Goal: Communication & Community: Share content

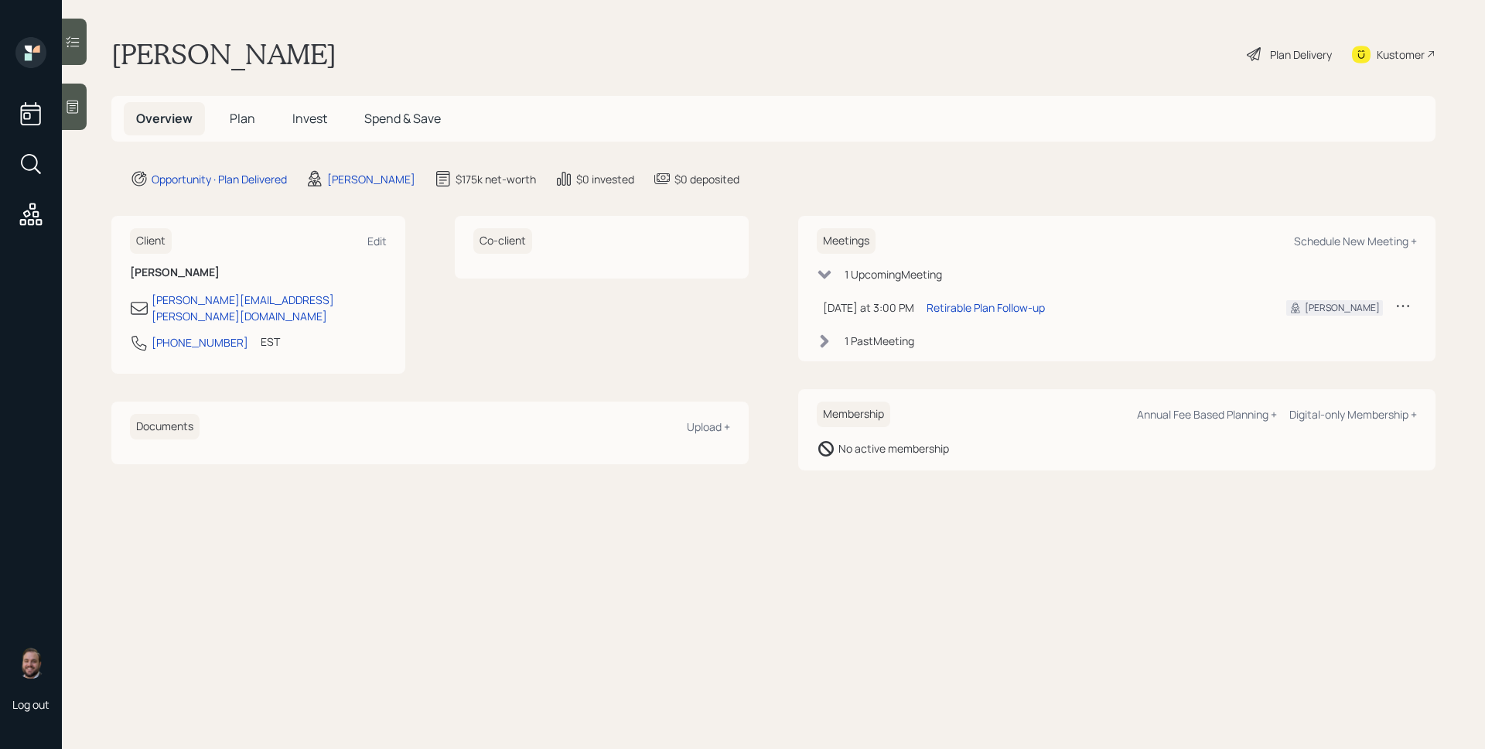
click at [233, 116] on span "Plan" at bounding box center [243, 118] width 26 height 17
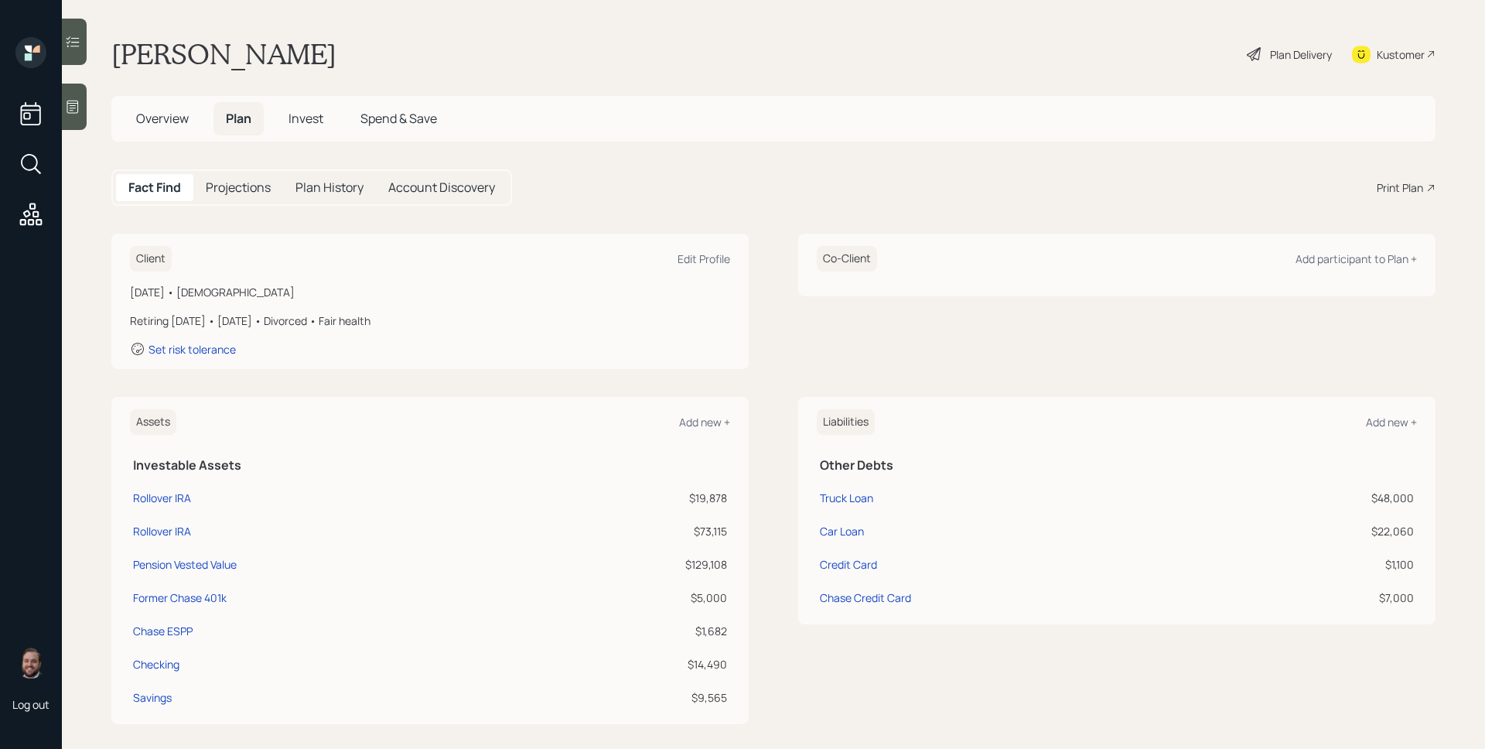
click at [315, 117] on span "Invest" at bounding box center [306, 118] width 35 height 17
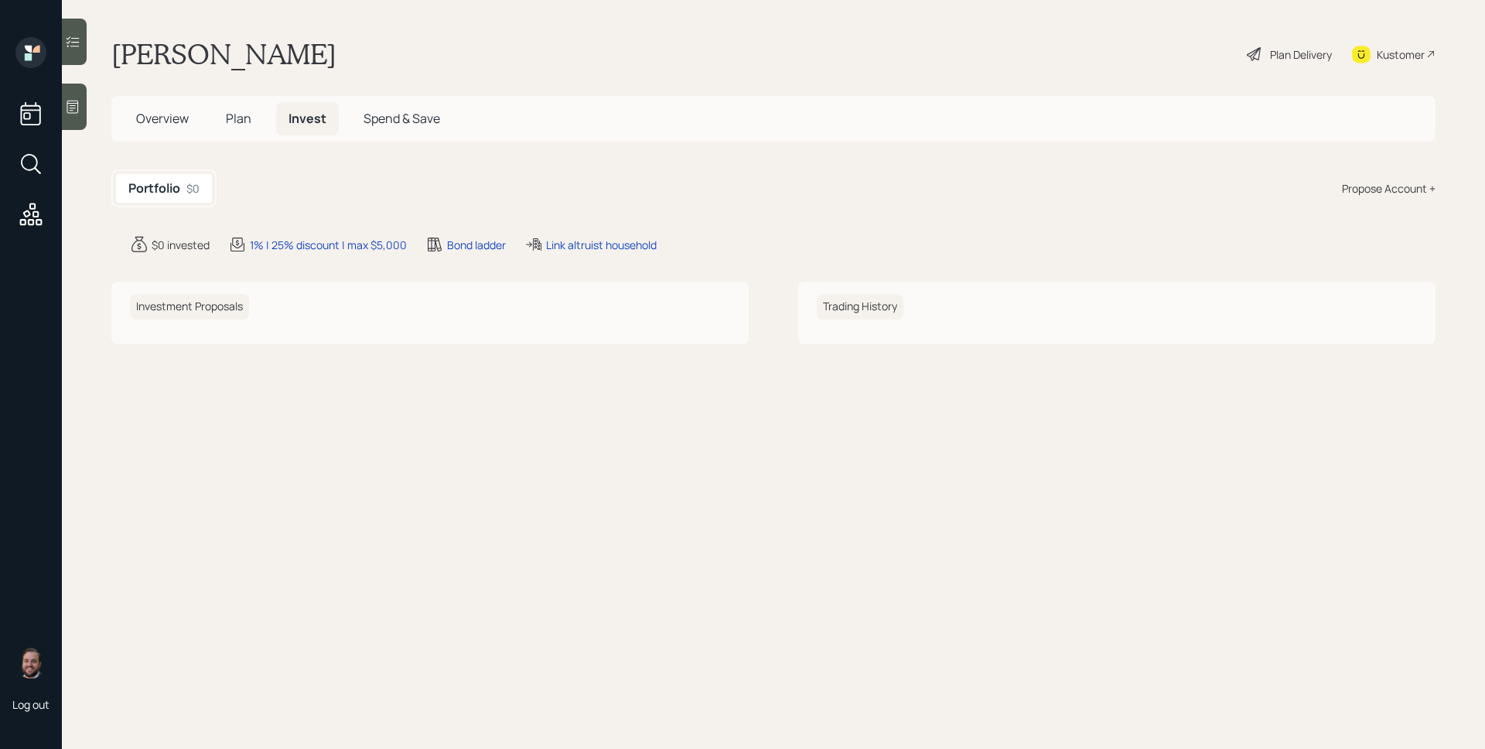
click at [233, 127] on h5 "Plan" at bounding box center [238, 118] width 50 height 33
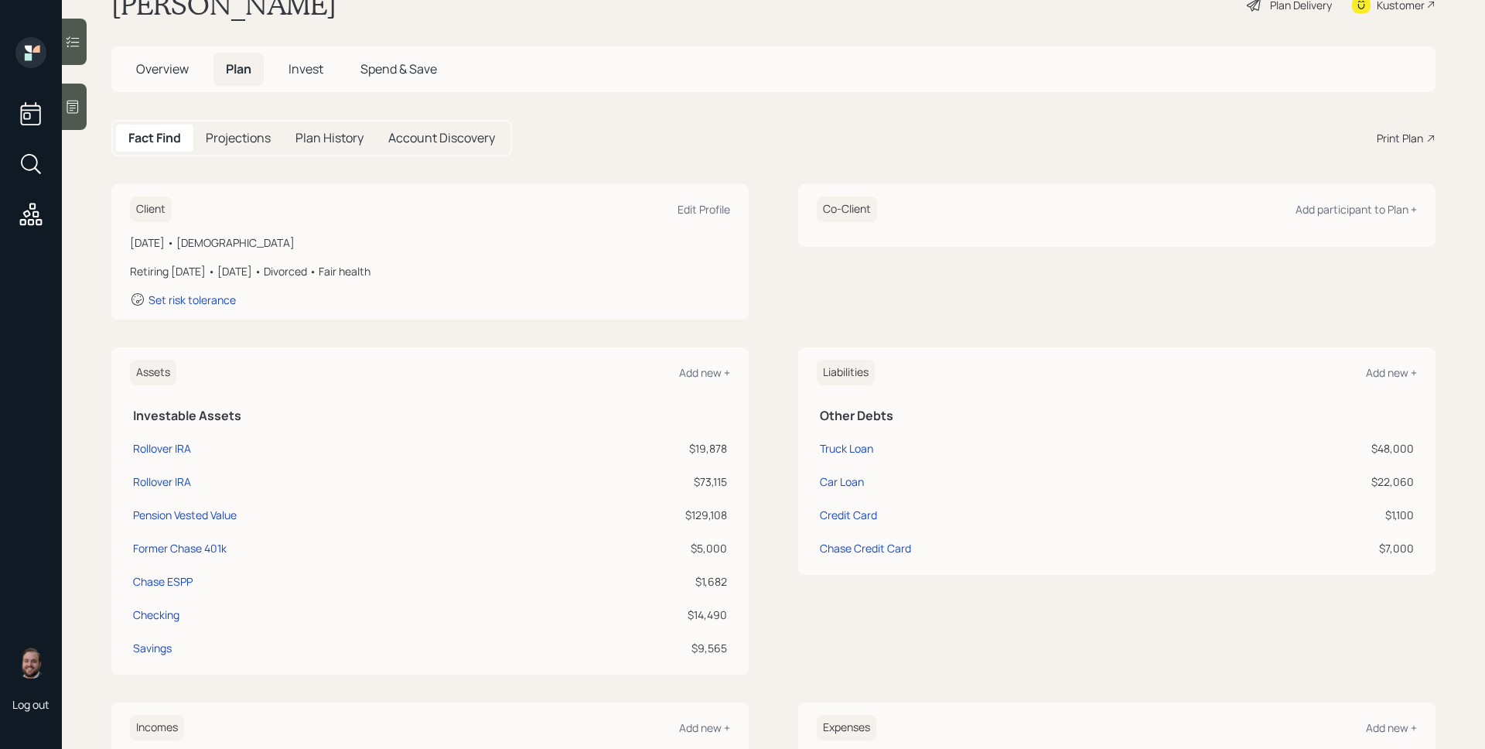
scroll to position [111, 0]
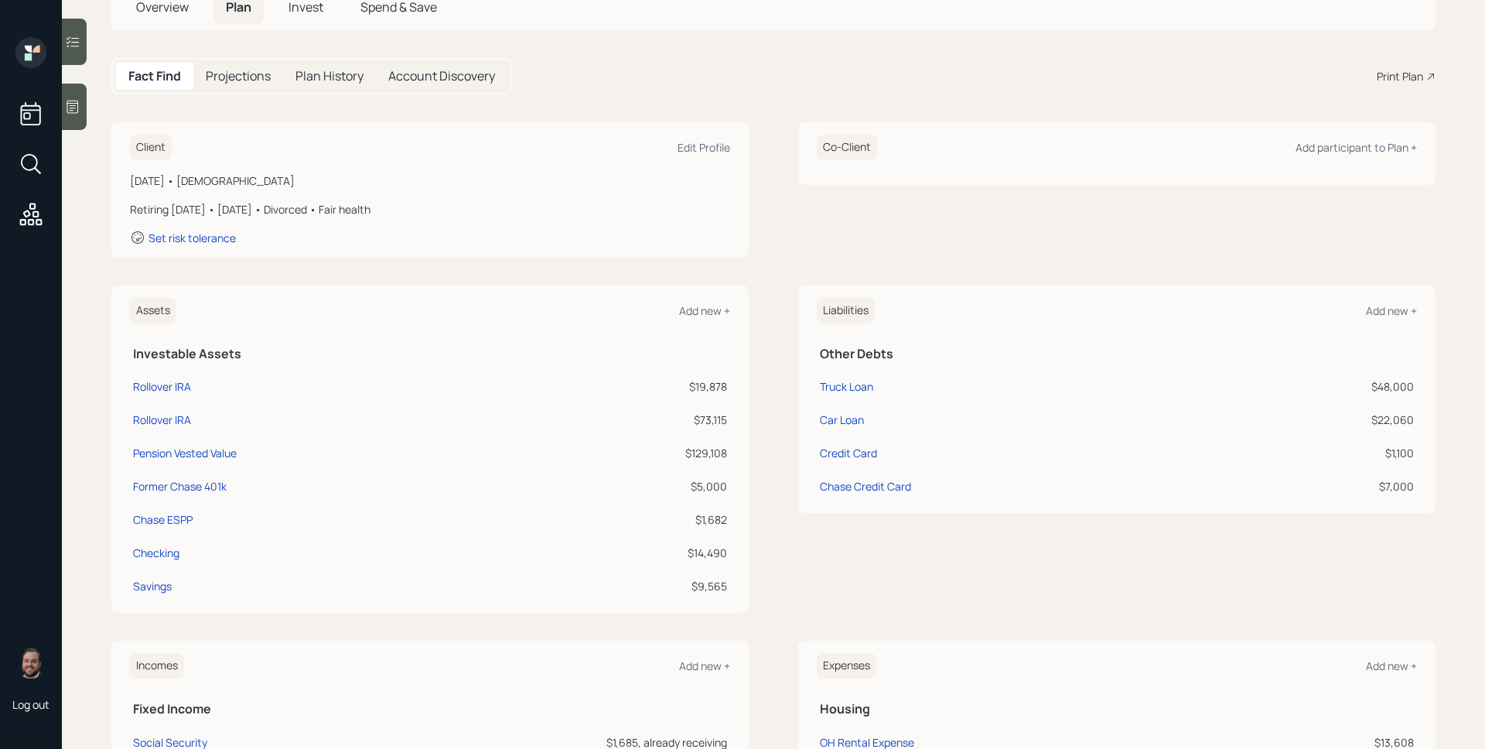
click at [181, 11] on span "Overview" at bounding box center [162, 6] width 53 height 17
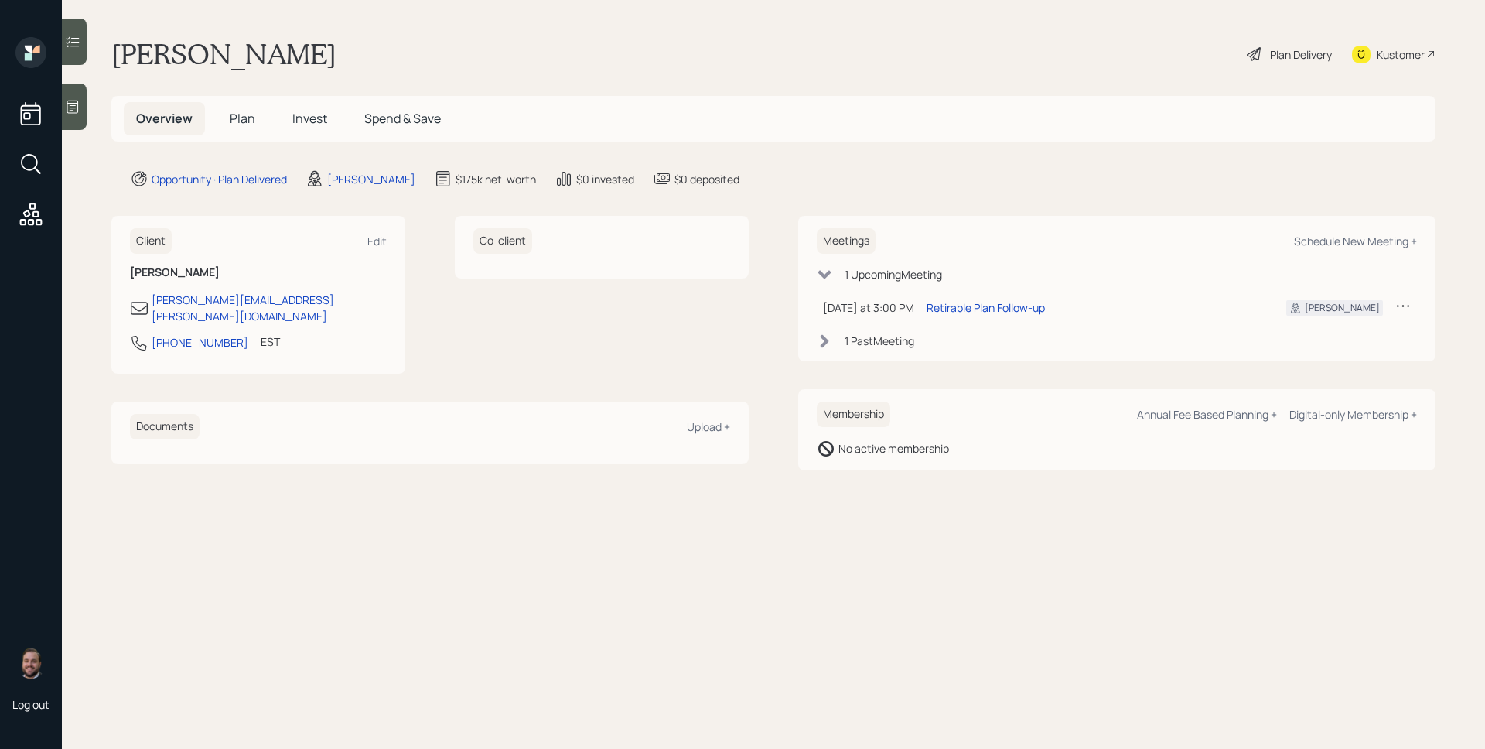
click at [569, 340] on div "Co-client" at bounding box center [602, 295] width 294 height 158
click at [702, 419] on div "Upload +" at bounding box center [708, 426] width 43 height 15
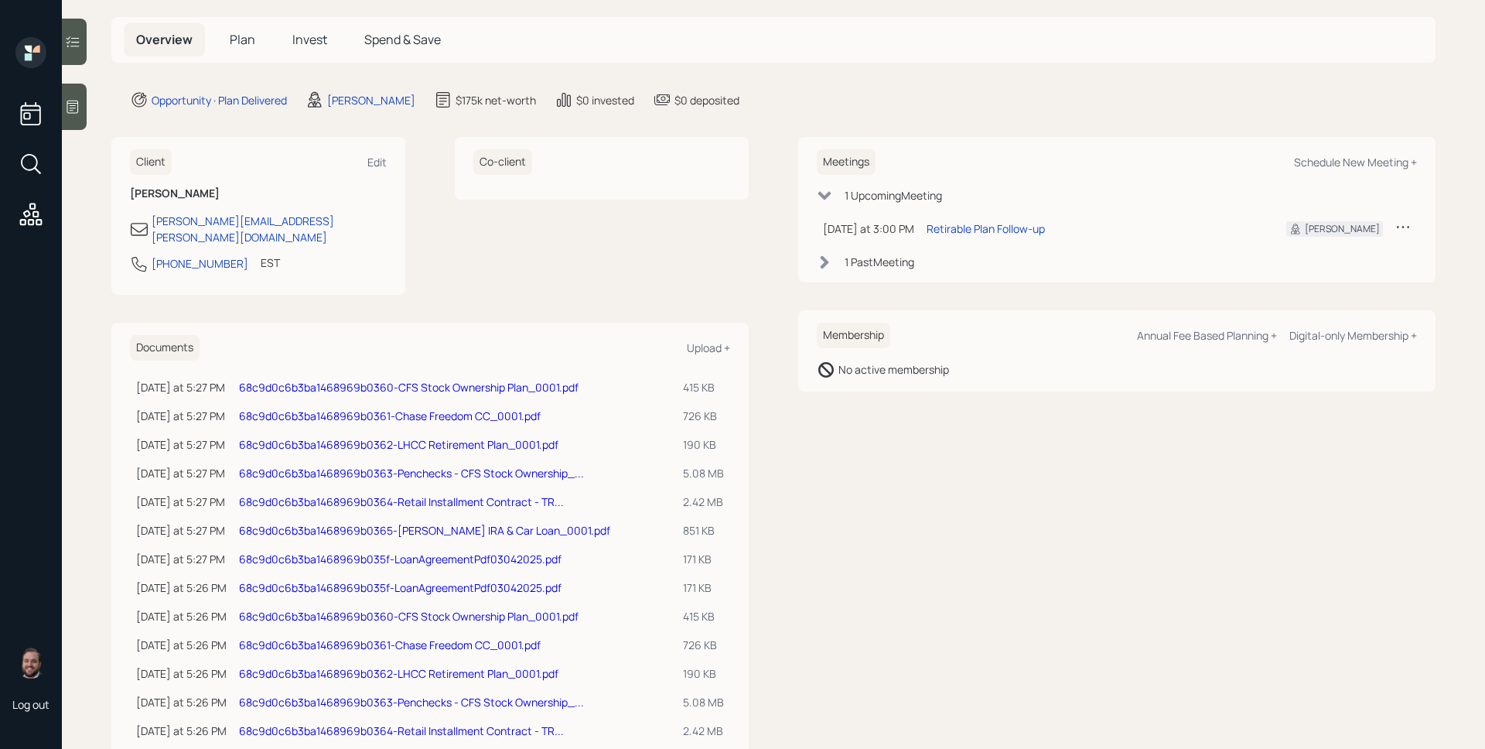
scroll to position [87, 0]
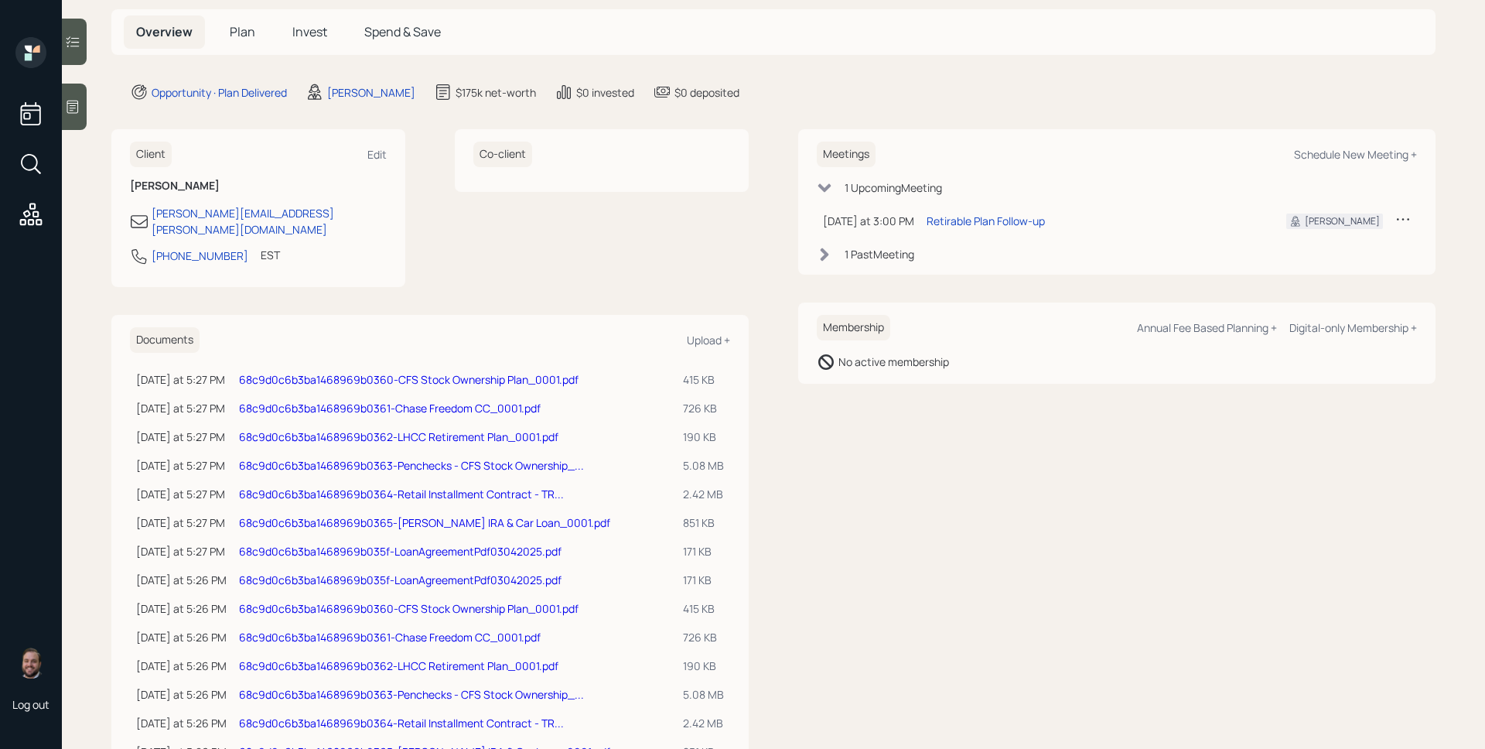
click at [245, 29] on span "Plan" at bounding box center [243, 31] width 26 height 17
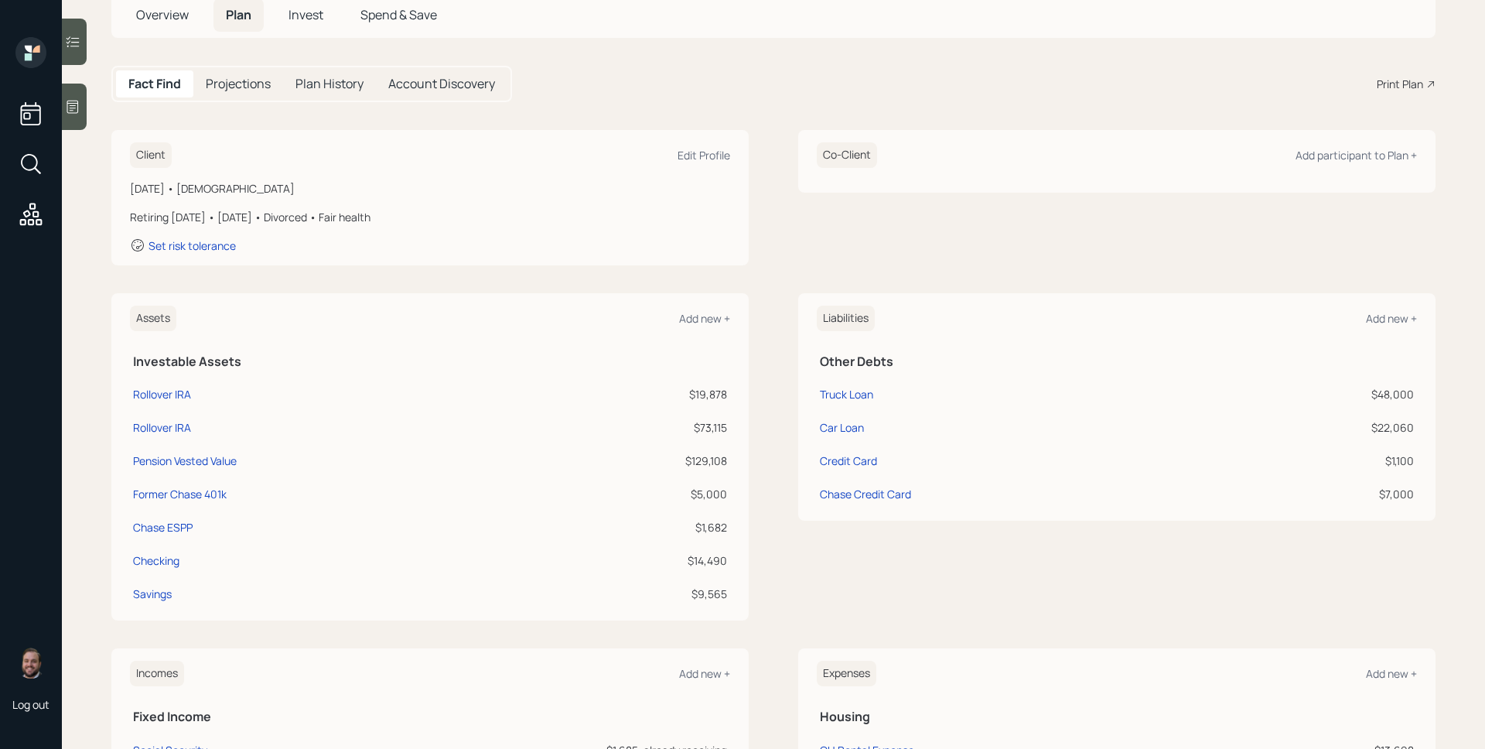
scroll to position [115, 0]
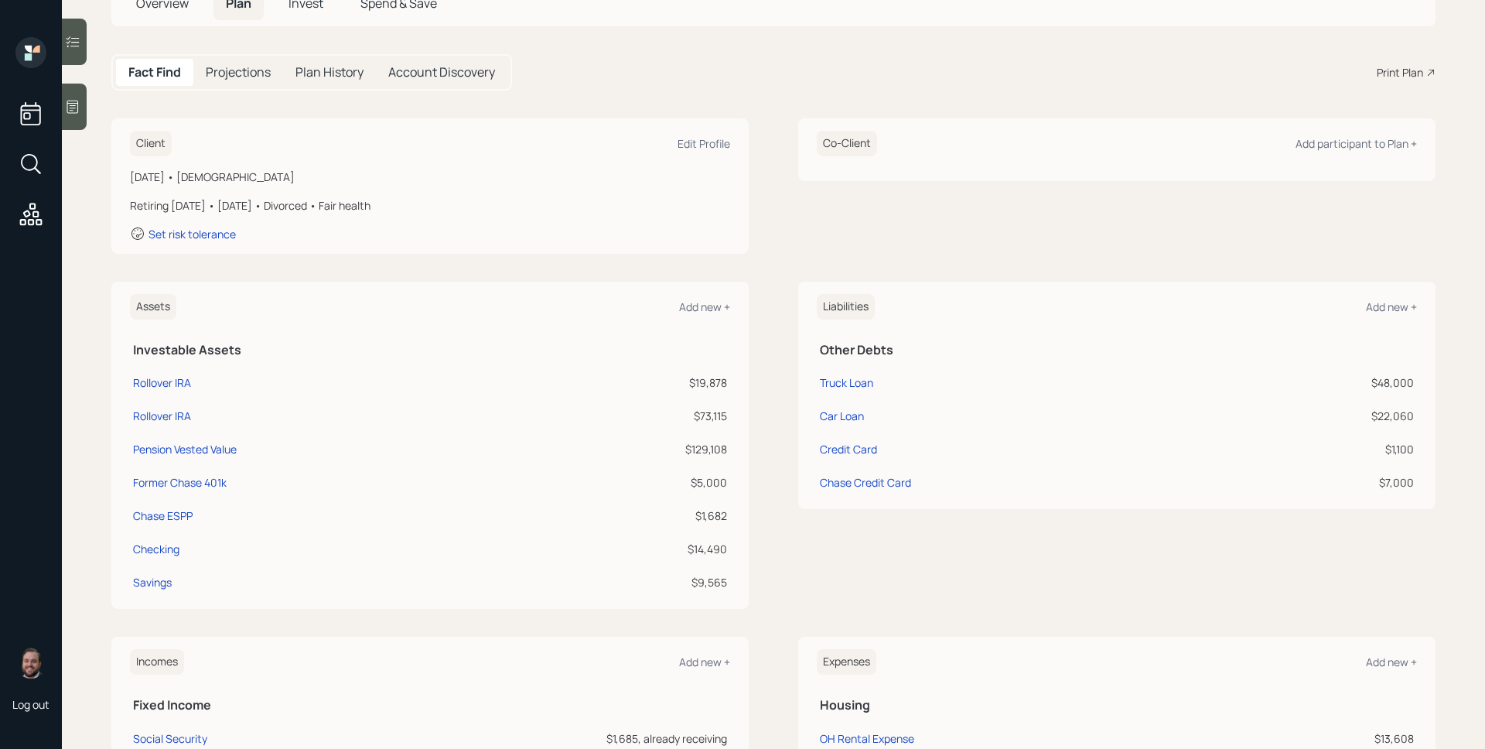
click at [161, 12] on h5 "Overview" at bounding box center [162, 3] width 77 height 33
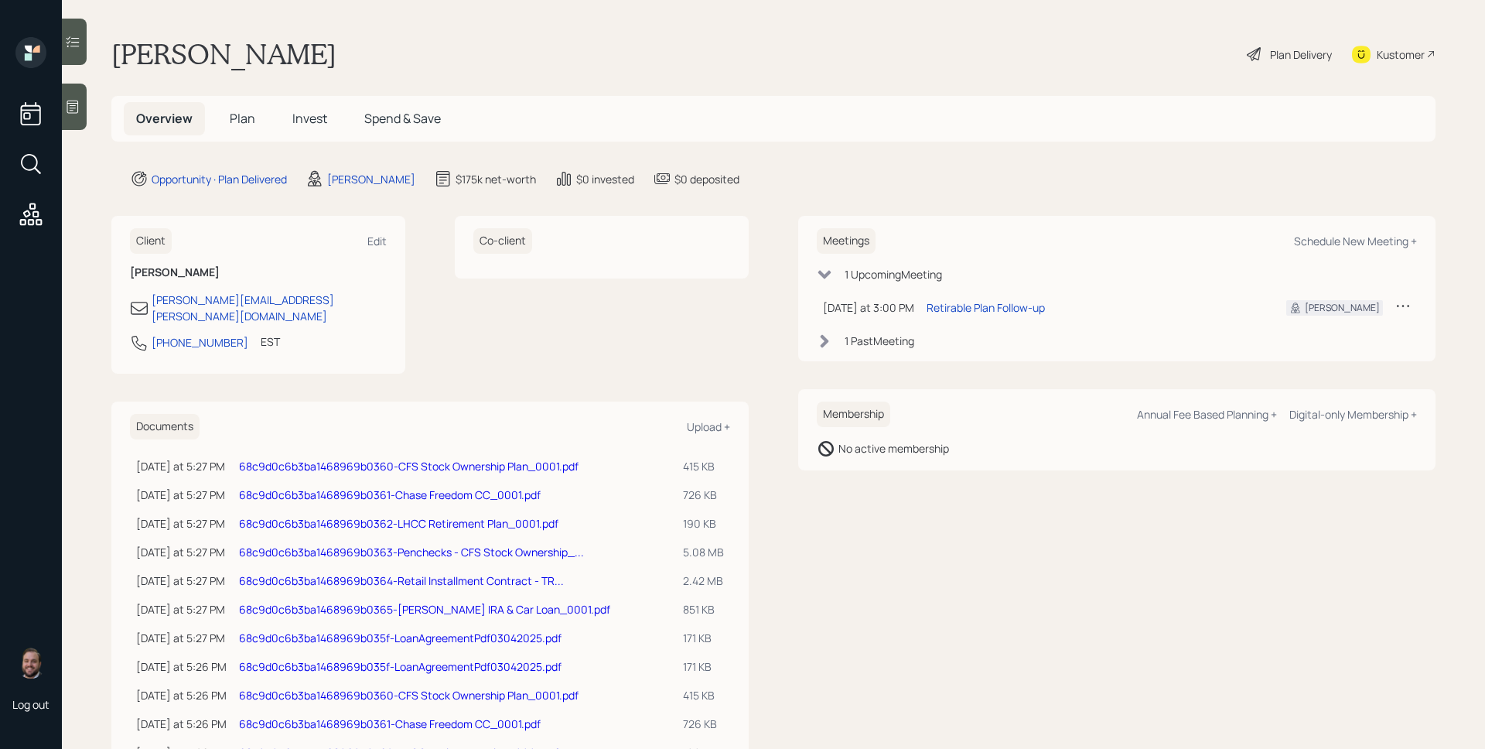
click at [724, 53] on div "Dorothy Bates Plan Delivery Kustomer" at bounding box center [773, 54] width 1324 height 34
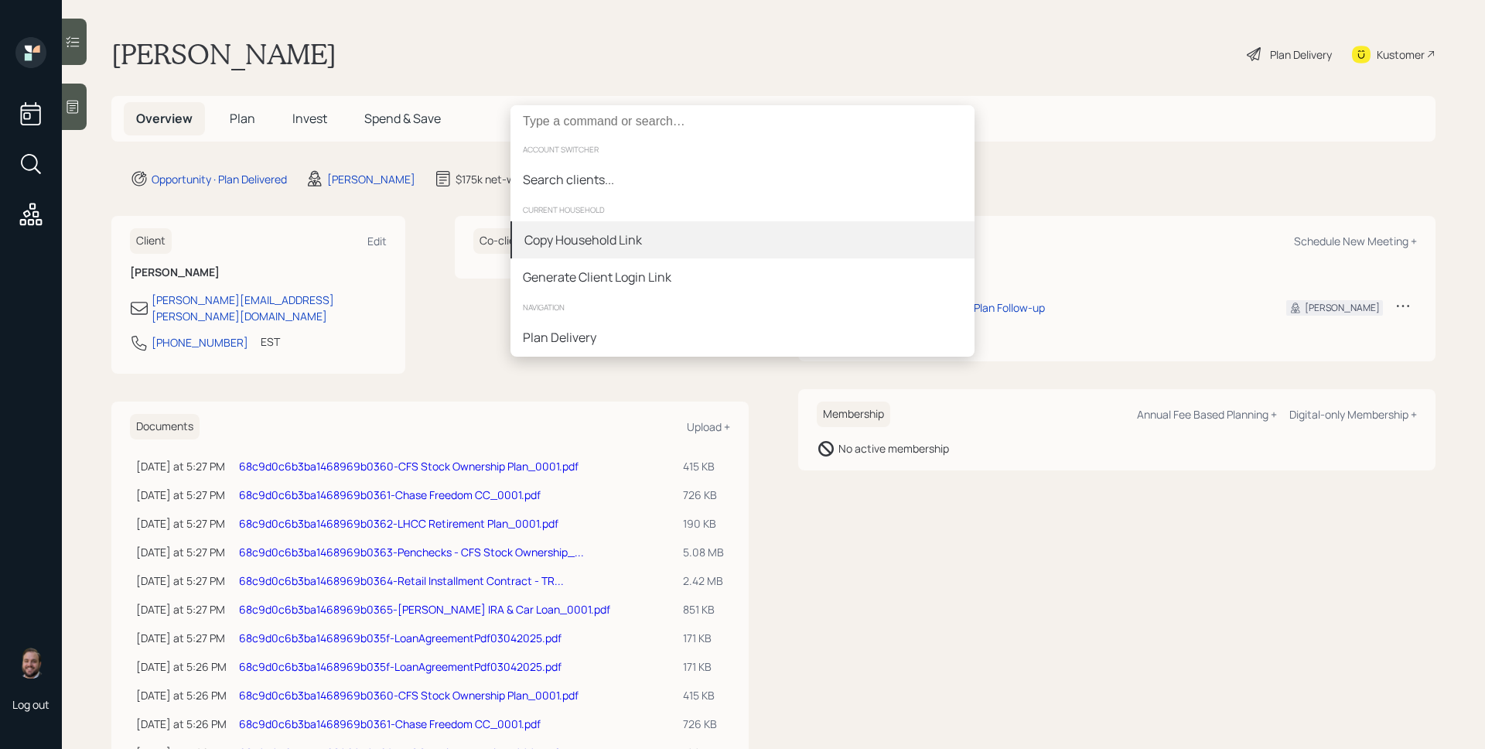
click at [635, 237] on div "Copy Household Link" at bounding box center [583, 239] width 118 height 19
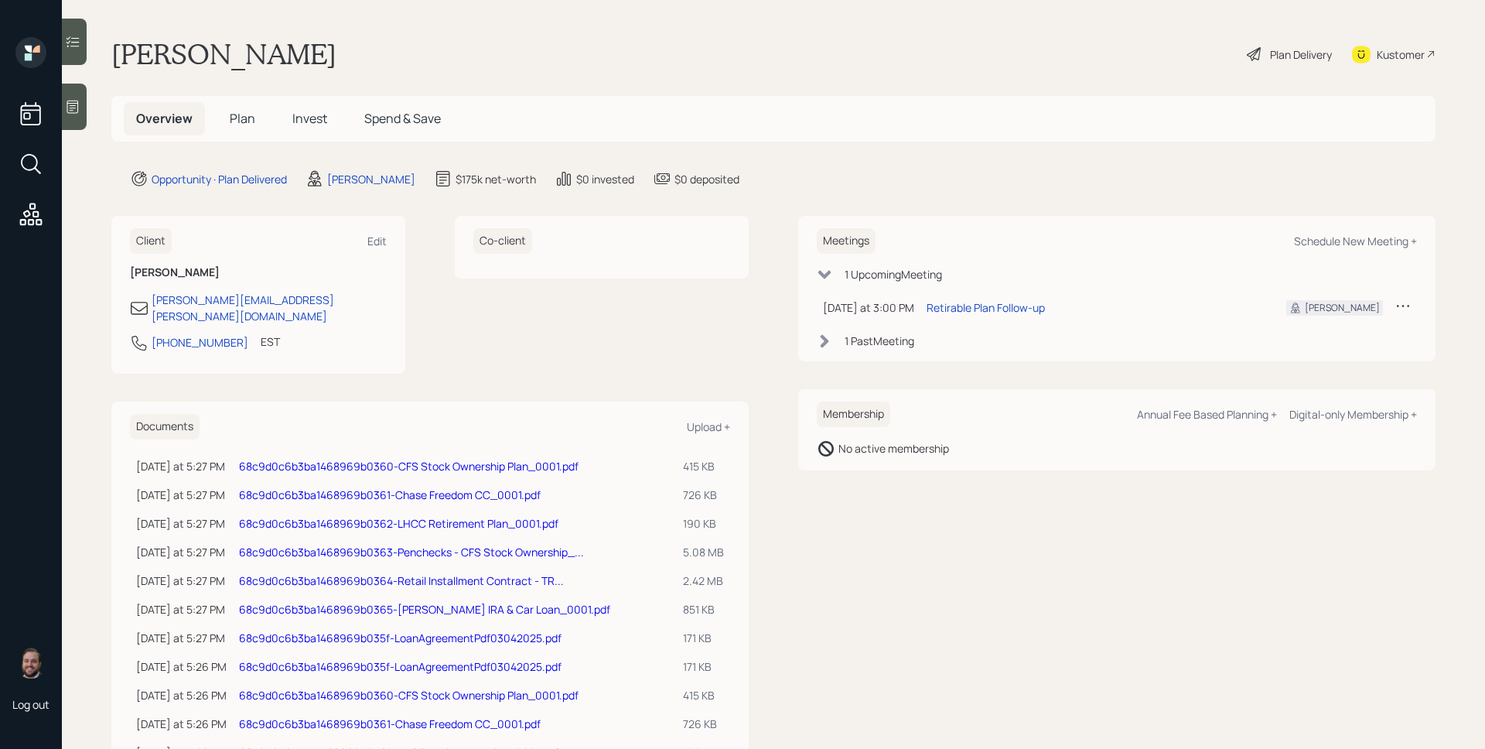
click at [232, 114] on span "Plan" at bounding box center [243, 118] width 26 height 17
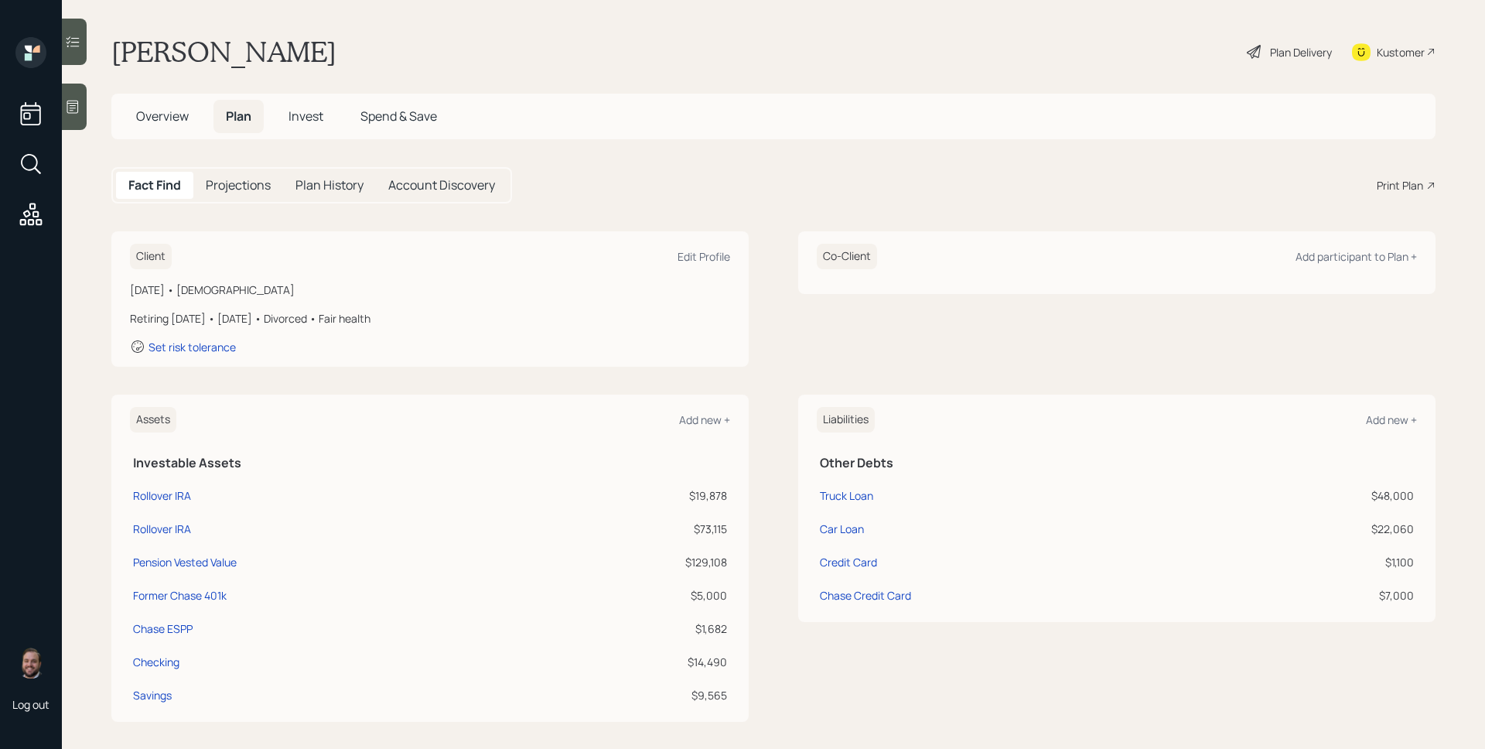
scroll to position [3, 0]
click at [142, 119] on span "Overview" at bounding box center [162, 115] width 53 height 17
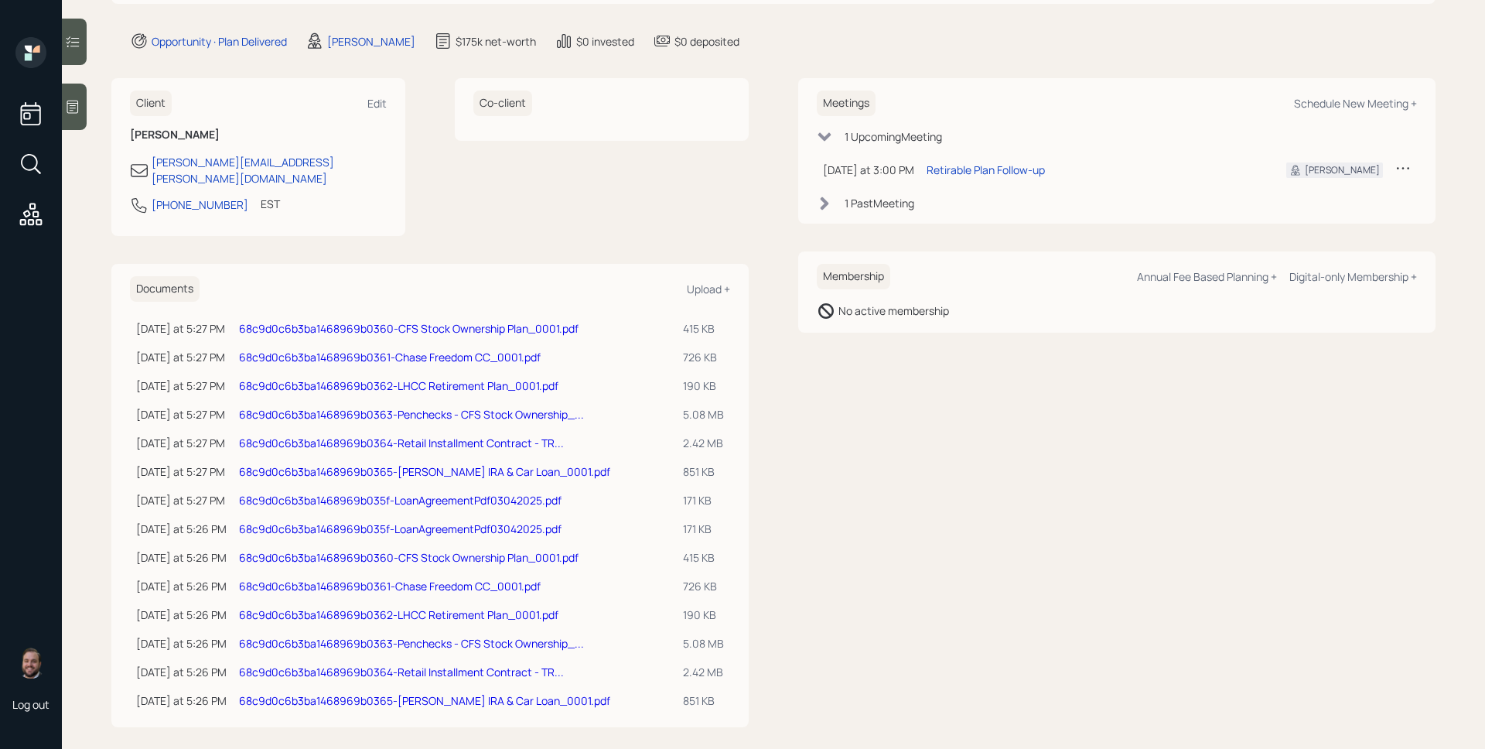
scroll to position [138, 0]
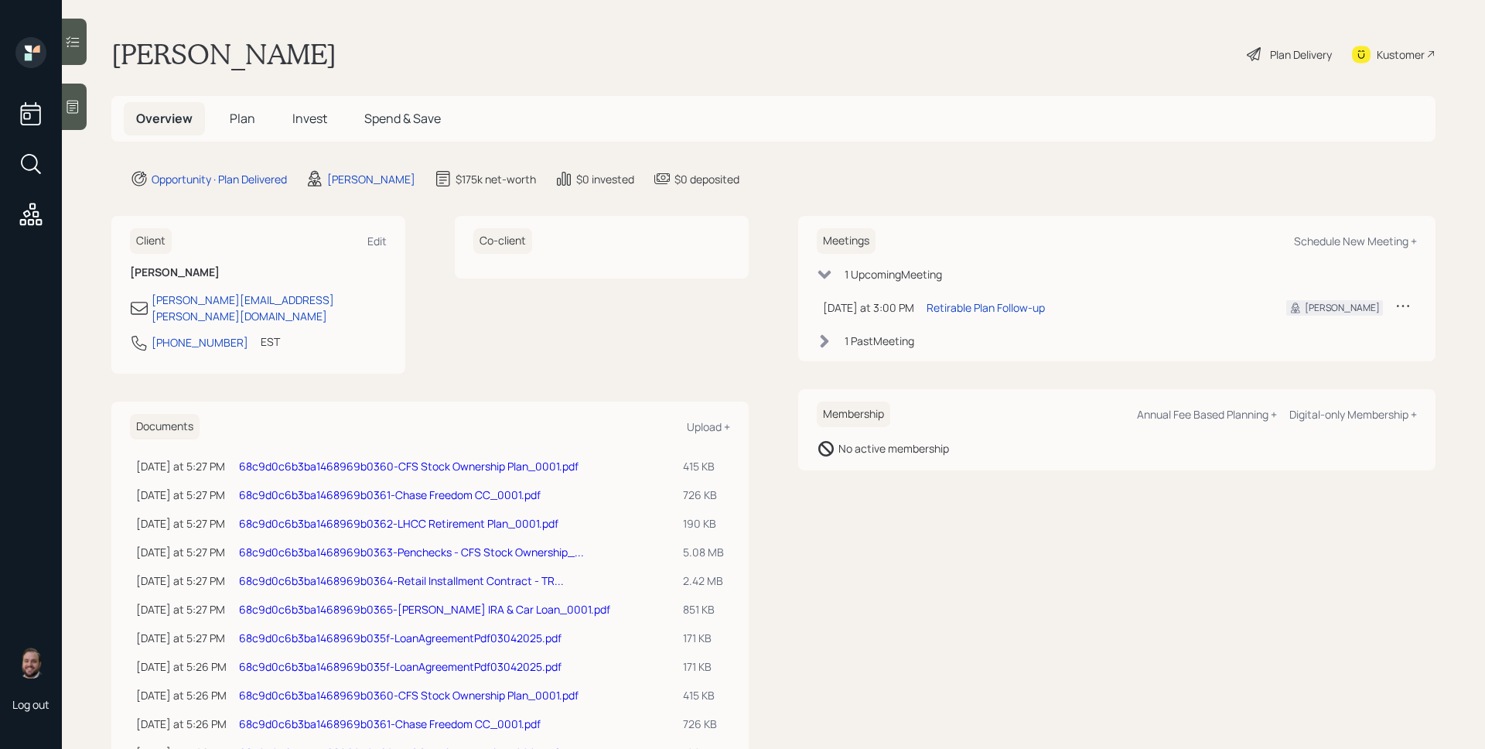
scroll to position [138, 0]
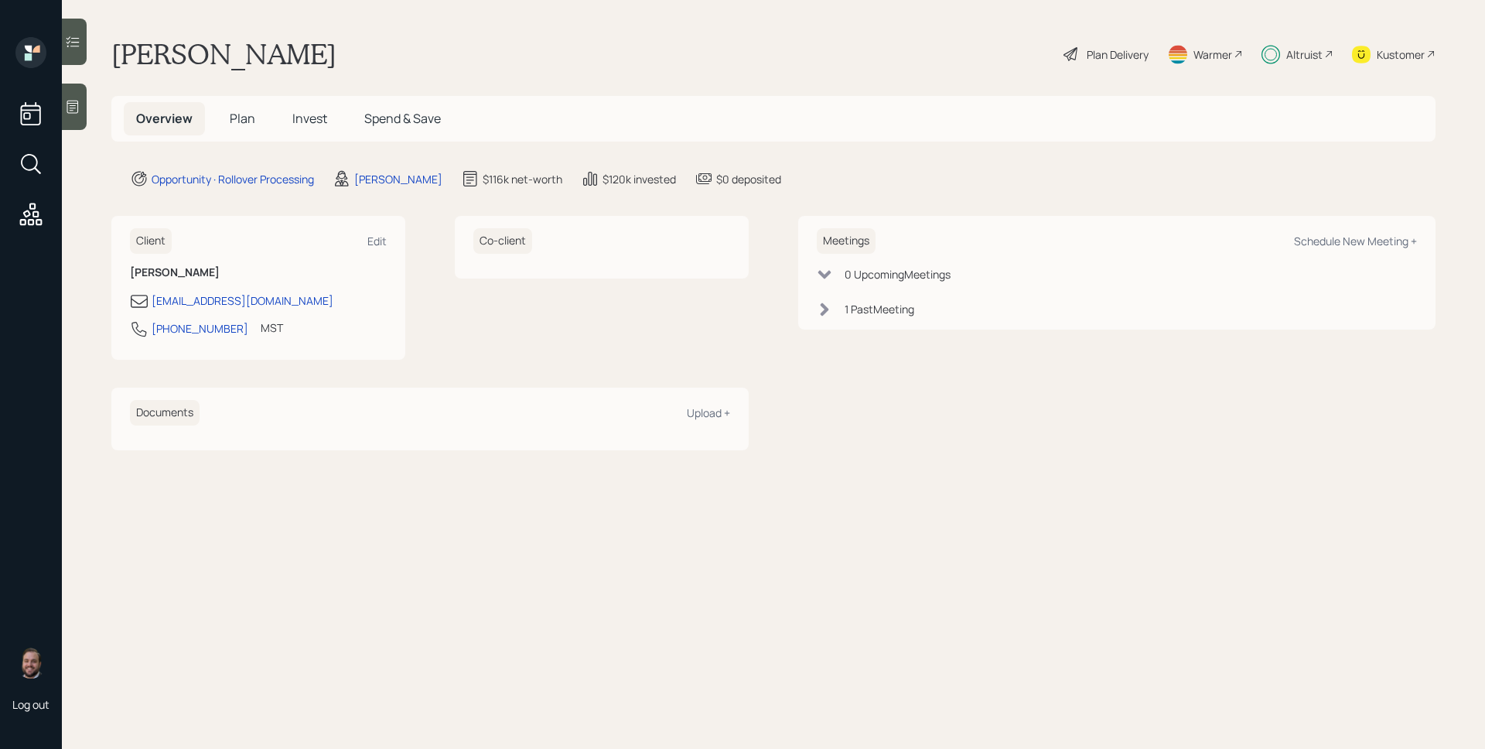
click at [1296, 52] on div "Altruist" at bounding box center [1304, 54] width 36 height 16
